Goal: Information Seeking & Learning: Learn about a topic

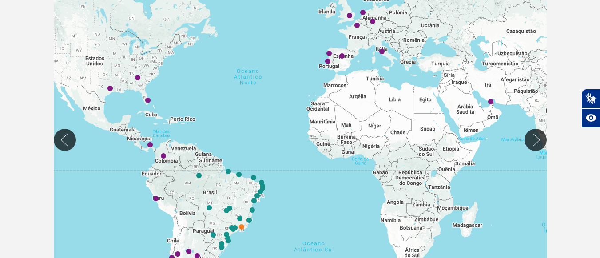
scroll to position [213, 0]
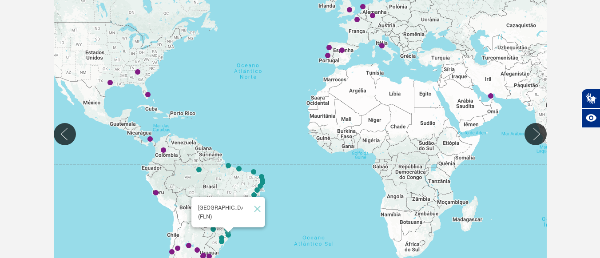
click at [230, 237] on img "Florianópolis (FLN)" at bounding box center [228, 235] width 5 height 5
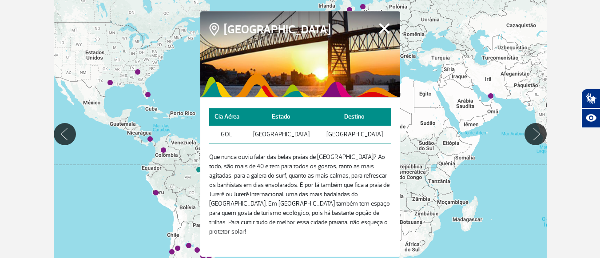
click at [381, 34] on button "Fechar" at bounding box center [384, 29] width 14 height 12
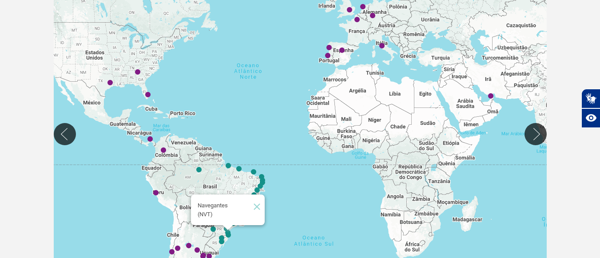
click at [229, 231] on img "Navegantes (NVT)" at bounding box center [227, 232] width 5 height 5
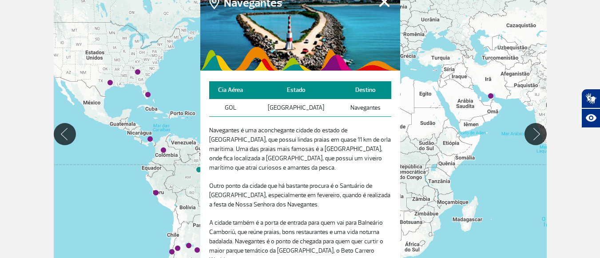
click at [384, 7] on button "Fechar" at bounding box center [384, 2] width 14 height 12
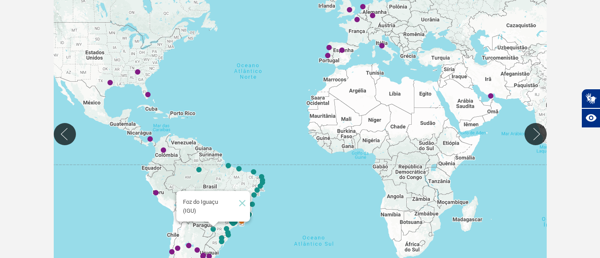
click at [213, 229] on img "Foz do Iguaçu (IGU)" at bounding box center [212, 229] width 5 height 5
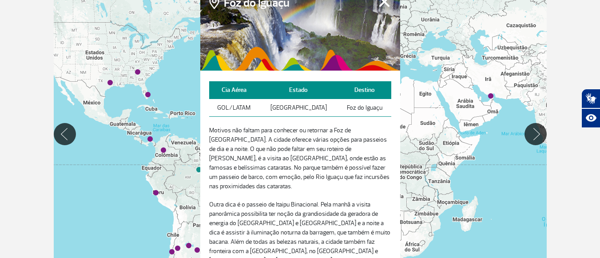
click at [381, 7] on button "Fechar" at bounding box center [384, 2] width 14 height 12
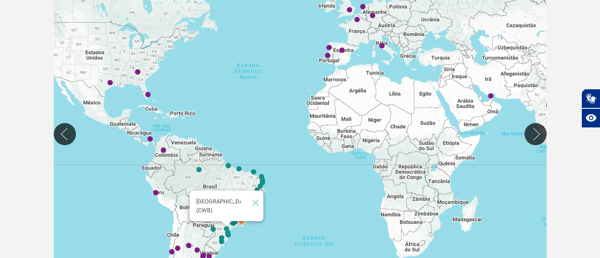
click at [227, 229] on img "Curitiba (CWB)" at bounding box center [226, 228] width 5 height 5
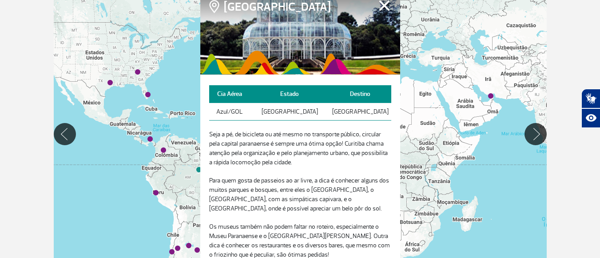
click at [381, 5] on button "Fechar" at bounding box center [384, 6] width 14 height 12
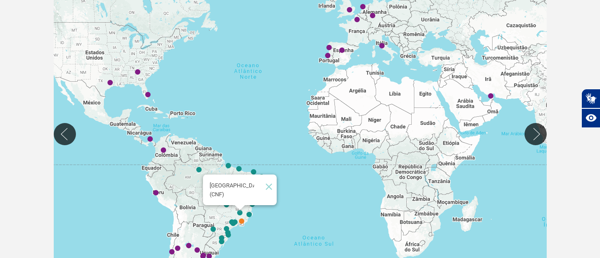
click at [238, 214] on img "Belo Horizonte (CNF)" at bounding box center [239, 212] width 5 height 5
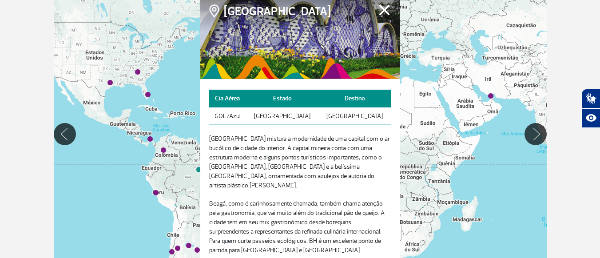
click at [382, 6] on button "Fechar" at bounding box center [384, 10] width 14 height 12
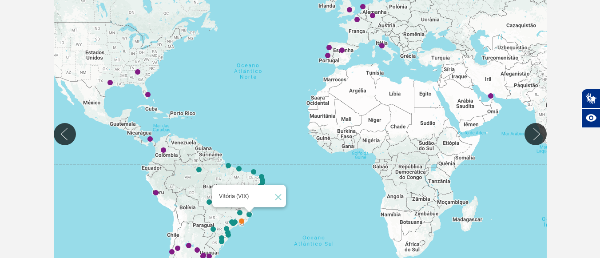
click at [249, 216] on img "Vitória (VIX)" at bounding box center [248, 214] width 5 height 5
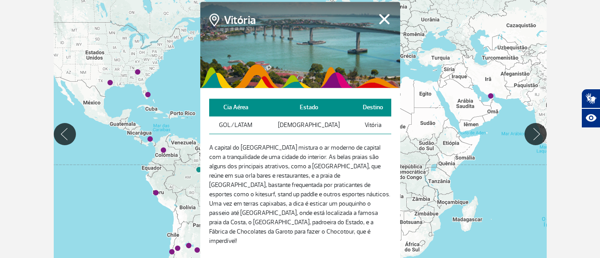
click at [382, 22] on button "Fechar" at bounding box center [384, 19] width 14 height 12
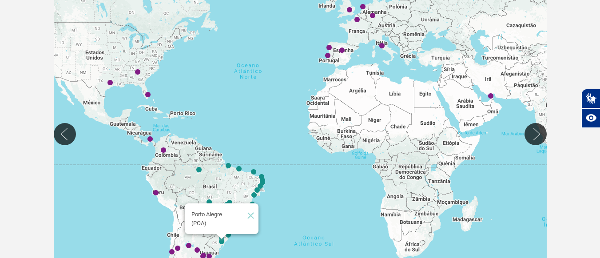
click at [223, 243] on img "Porto Alegre (POA)" at bounding box center [221, 241] width 5 height 5
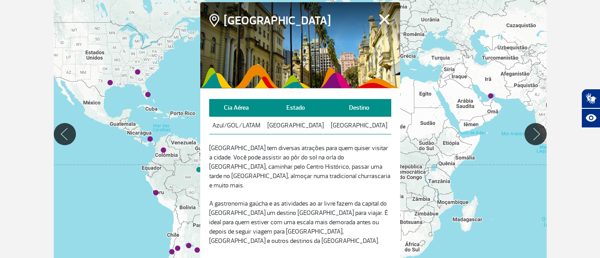
click at [386, 25] on button "Fechar" at bounding box center [384, 19] width 14 height 12
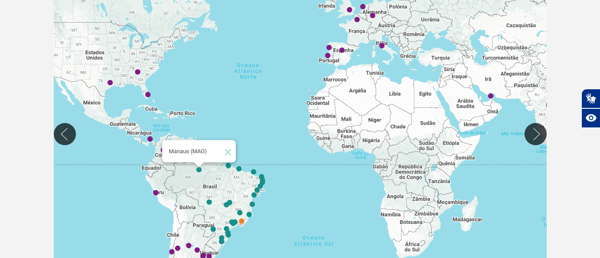
click at [201, 171] on img "Manaus (MAO)" at bounding box center [198, 169] width 5 height 5
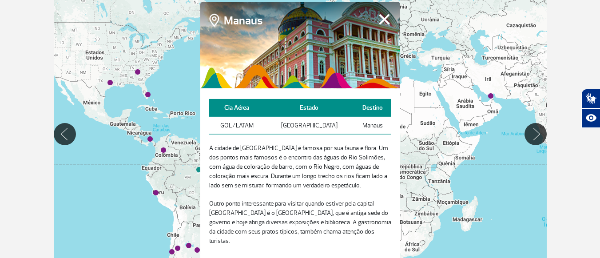
click at [384, 24] on button "Fechar" at bounding box center [384, 19] width 14 height 12
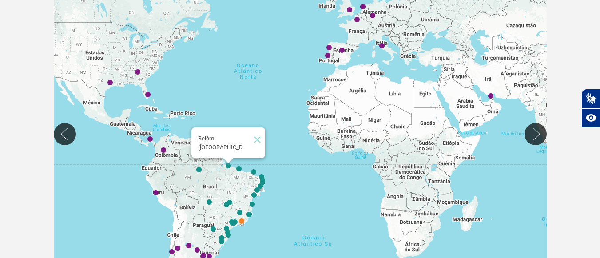
click at [229, 167] on img "Belém (BEL)" at bounding box center [228, 165] width 5 height 5
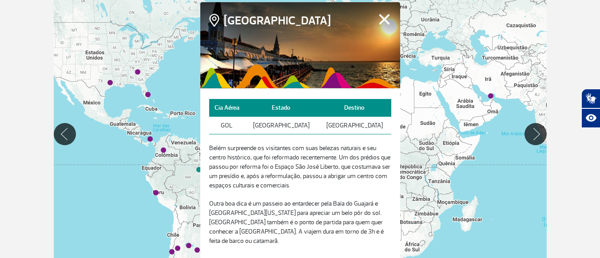
click at [382, 21] on button "Fechar" at bounding box center [384, 19] width 14 height 12
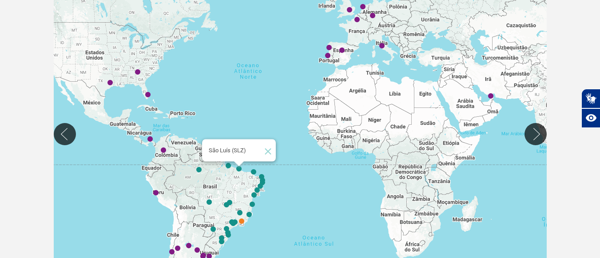
click at [240, 170] on img "São Luís (SLZ)" at bounding box center [238, 168] width 5 height 5
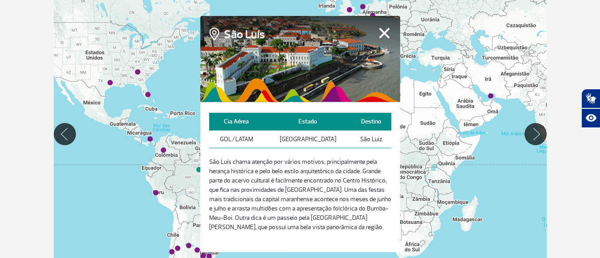
click at [383, 28] on button "Fechar" at bounding box center [384, 33] width 14 height 12
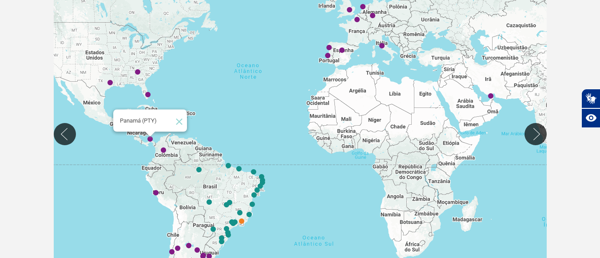
click at [148, 139] on img "Panamá (PTY)" at bounding box center [149, 139] width 5 height 5
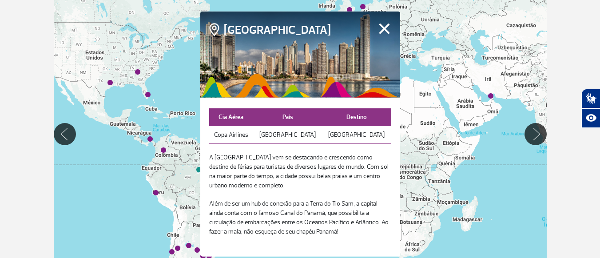
click at [385, 29] on button "Fechar" at bounding box center [384, 29] width 14 height 12
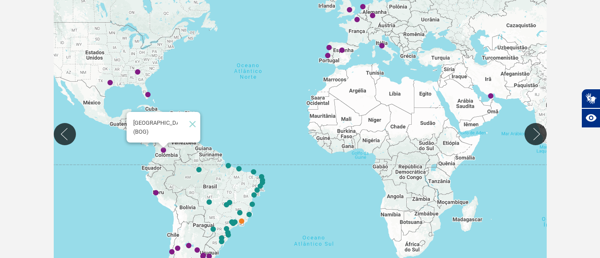
click at [166, 151] on img "Bogotá (BOG)" at bounding box center [163, 150] width 5 height 5
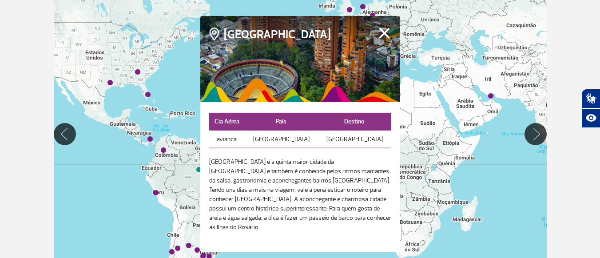
click at [383, 34] on button "Fechar" at bounding box center [384, 33] width 14 height 12
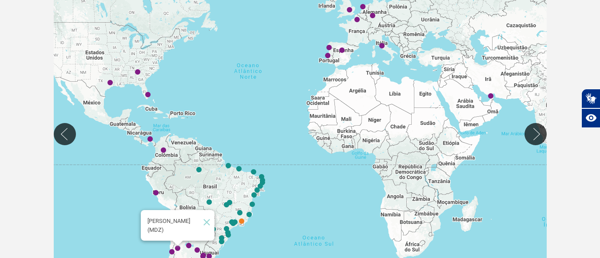
click at [178, 246] on img "Mendoza (MDZ)" at bounding box center [177, 248] width 5 height 5
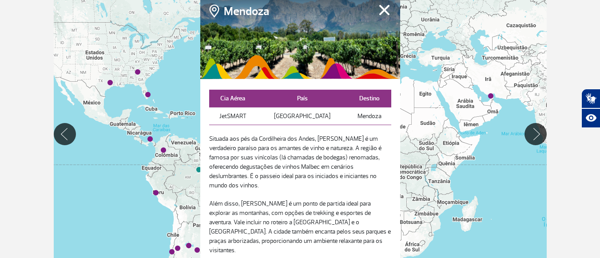
click at [384, 16] on button "Fechar" at bounding box center [384, 10] width 14 height 12
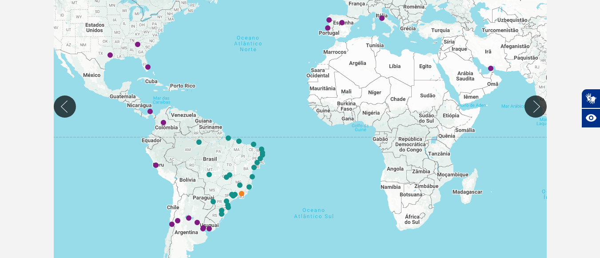
scroll to position [249, 0]
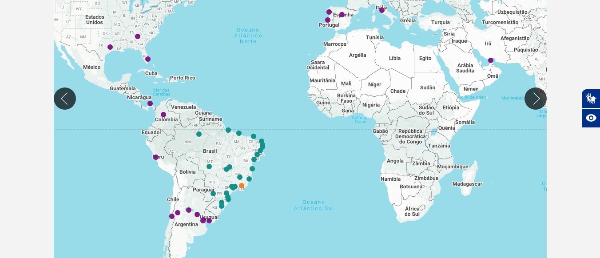
click at [211, 224] on div at bounding box center [300, 98] width 493 height 349
click at [210, 222] on img "Montevidéu (MVD)" at bounding box center [208, 220] width 5 height 5
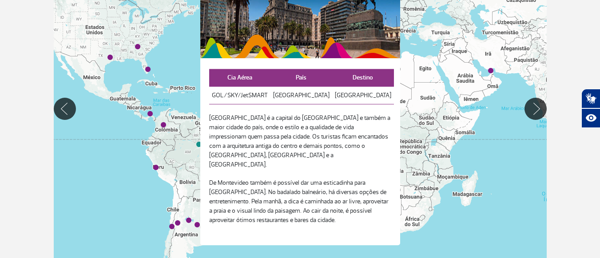
scroll to position [231, 0]
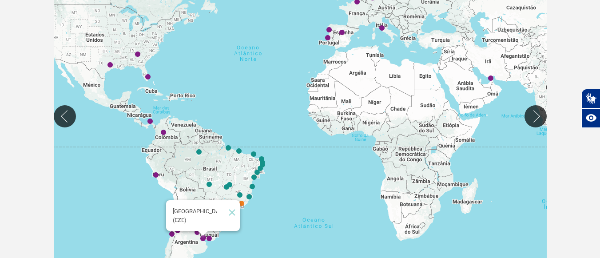
click at [203, 240] on img "Buenos Aires (EZE)" at bounding box center [202, 238] width 5 height 5
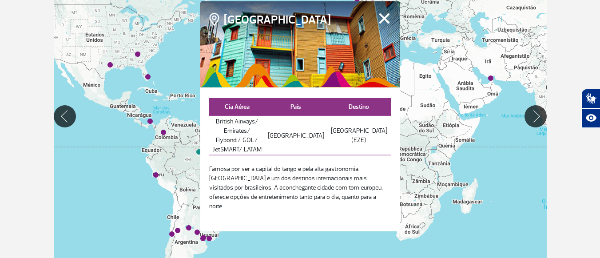
click at [383, 24] on button "Fechar" at bounding box center [384, 18] width 14 height 12
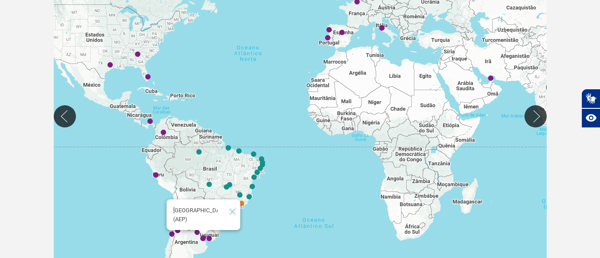
click at [203, 235] on img "Buenos Aires (AEP)" at bounding box center [203, 237] width 5 height 5
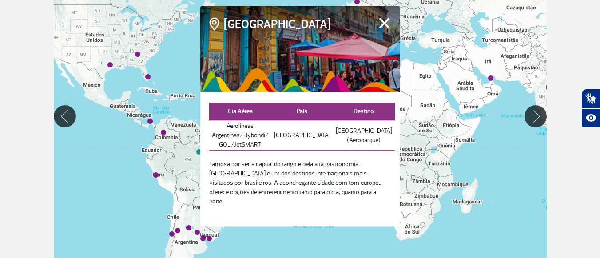
click at [383, 29] on button "Fechar" at bounding box center [384, 23] width 14 height 12
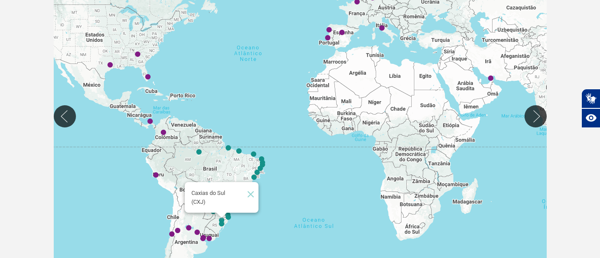
click at [221, 220] on img "Caxias do Sul (CXJ)" at bounding box center [221, 220] width 5 height 5
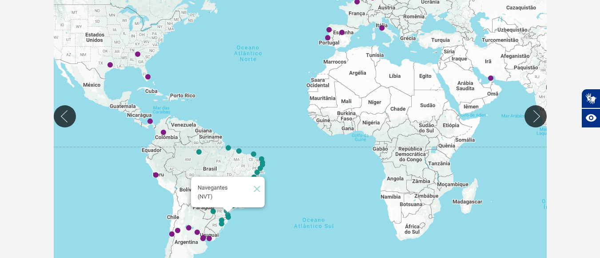
click at [228, 214] on img "Navegantes (NVT)" at bounding box center [227, 215] width 5 height 5
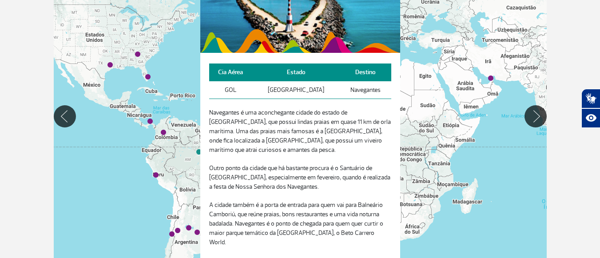
scroll to position [213, 0]
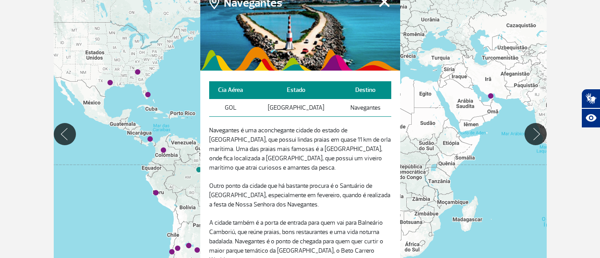
click at [384, 6] on button "Fechar" at bounding box center [384, 2] width 14 height 12
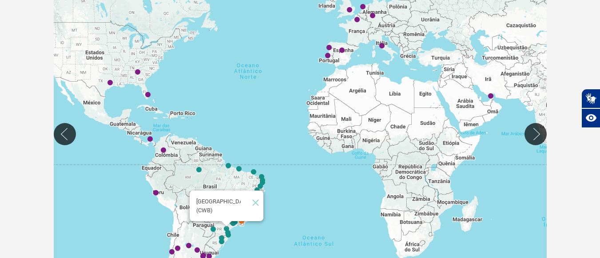
click at [226, 230] on img "Curitiba (CWB)" at bounding box center [226, 228] width 5 height 5
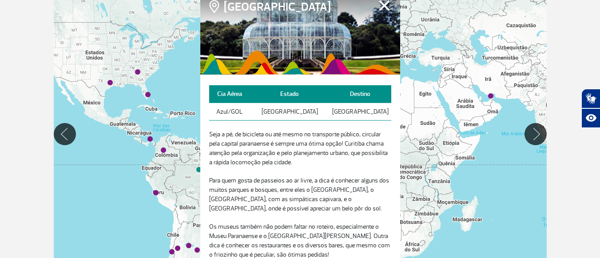
click at [383, 3] on button "Fechar" at bounding box center [384, 6] width 14 height 12
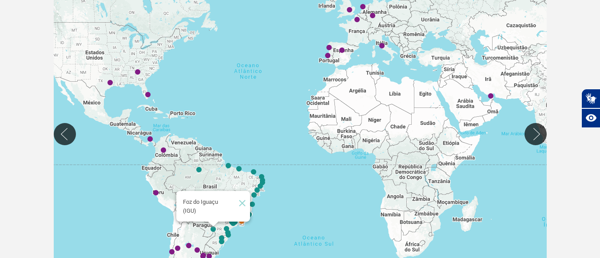
click at [213, 230] on img "Foz do Iguaçu (IGU)" at bounding box center [212, 229] width 5 height 5
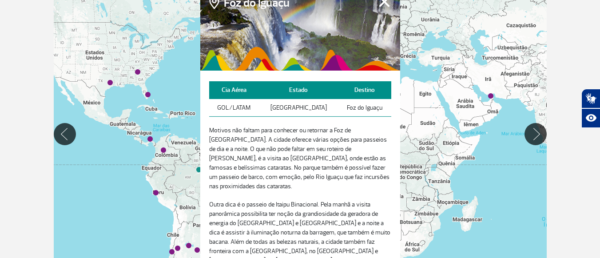
click at [384, 7] on button "Fechar" at bounding box center [384, 2] width 14 height 12
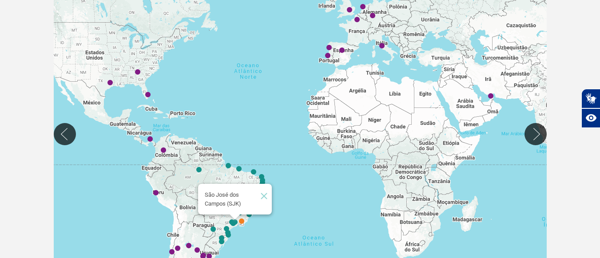
click at [236, 223] on img "São José dos Campos (SJK)" at bounding box center [234, 222] width 5 height 5
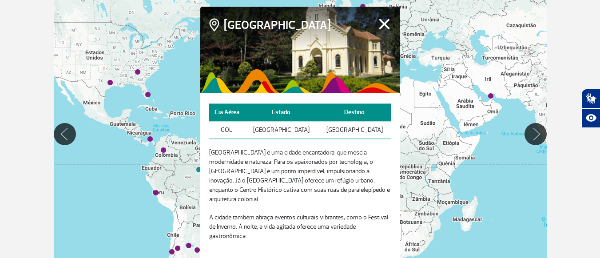
click at [382, 27] on button "Fechar" at bounding box center [384, 24] width 14 height 12
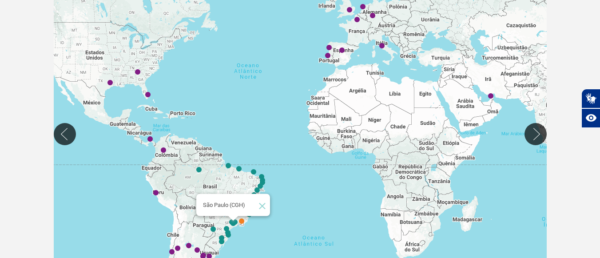
click at [234, 221] on img "São Paulo (CGH)" at bounding box center [232, 223] width 5 height 5
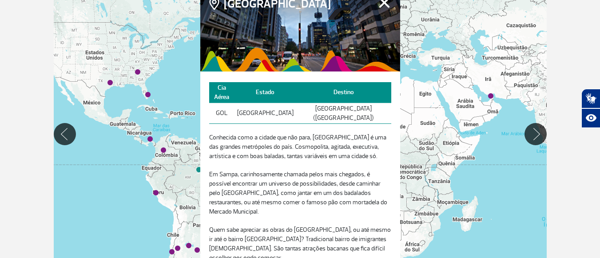
click at [381, 8] on button "Fechar" at bounding box center [384, 2] width 14 height 12
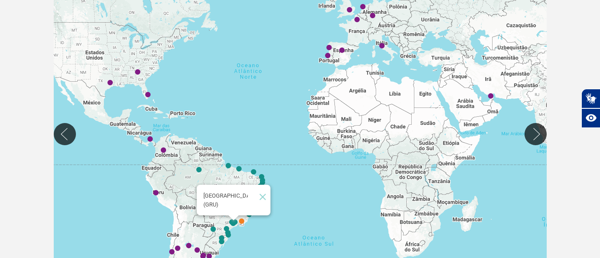
click at [236, 221] on img "São Paulo (GRU)" at bounding box center [233, 223] width 5 height 5
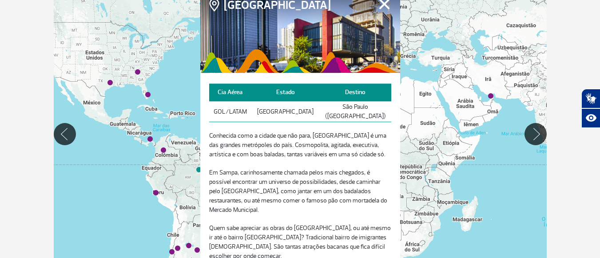
click at [382, 10] on button "Fechar" at bounding box center [384, 4] width 14 height 12
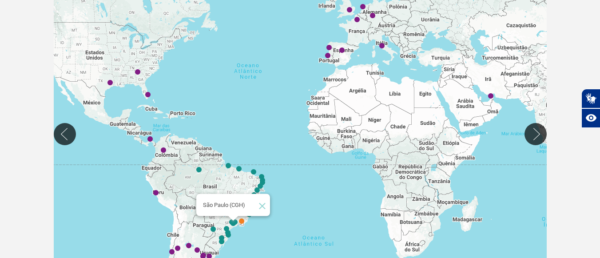
click at [232, 223] on img "São Paulo (CGH)" at bounding box center [232, 223] width 5 height 5
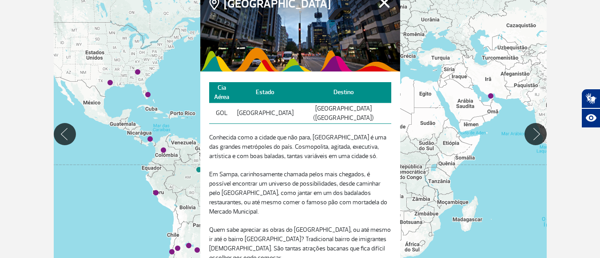
click at [381, 8] on button "Fechar" at bounding box center [384, 2] width 14 height 12
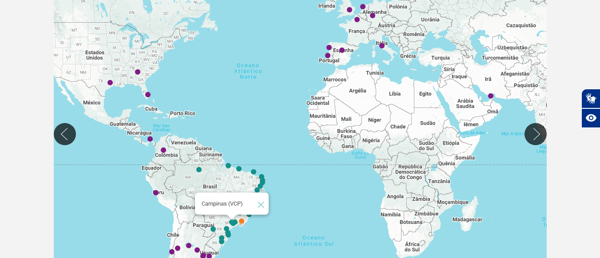
click at [230, 221] on img "Campinas (VCP)" at bounding box center [231, 222] width 5 height 5
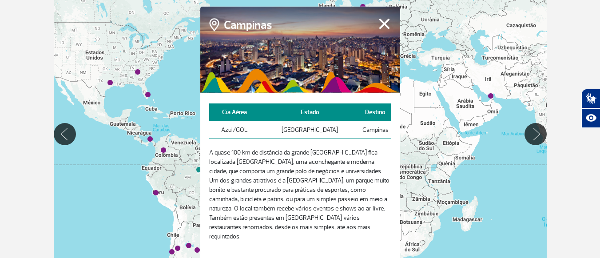
click at [381, 28] on button "Fechar" at bounding box center [384, 24] width 14 height 12
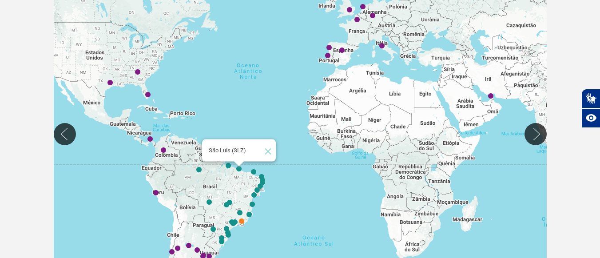
click at [240, 171] on img "São Luís (SLZ)" at bounding box center [238, 168] width 5 height 5
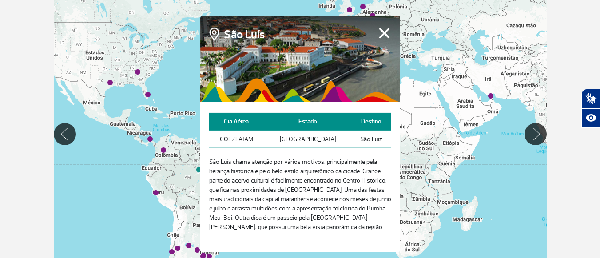
click at [381, 34] on button "Fechar" at bounding box center [384, 33] width 14 height 12
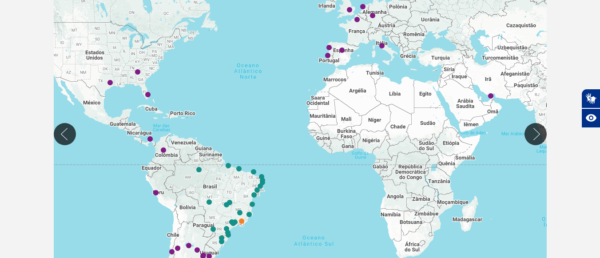
click at [254, 175] on div at bounding box center [300, 134] width 493 height 349
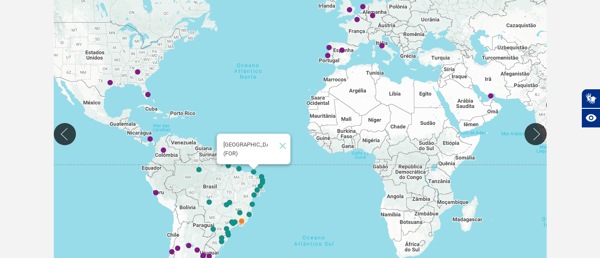
click at [254, 174] on img "Fortaleza (FOR)" at bounding box center [253, 172] width 5 height 5
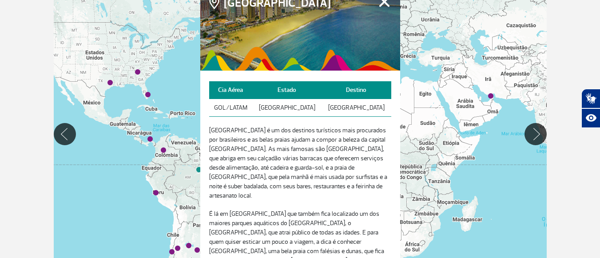
click at [384, 7] on button "Fechar" at bounding box center [384, 2] width 14 height 12
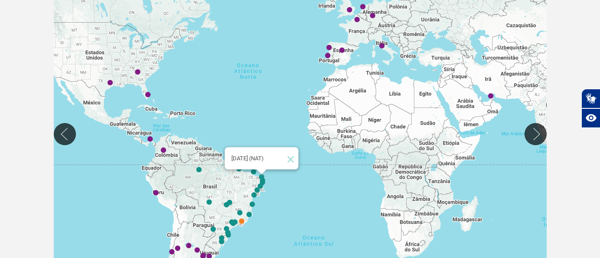
click at [262, 176] on img "Natal (NAT)" at bounding box center [261, 176] width 5 height 5
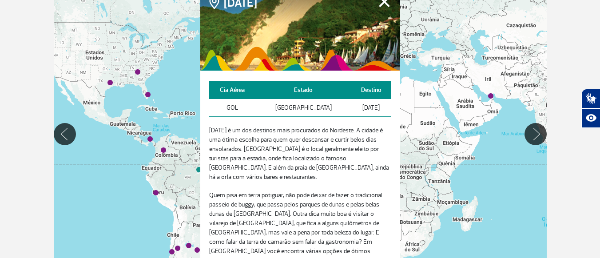
click at [381, 7] on button "Fechar" at bounding box center [384, 2] width 14 height 12
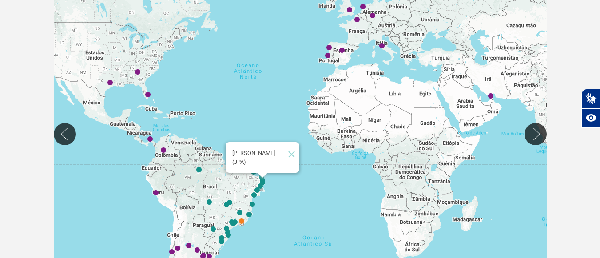
click at [264, 178] on img "João Pessoa (JPA)" at bounding box center [262, 180] width 5 height 5
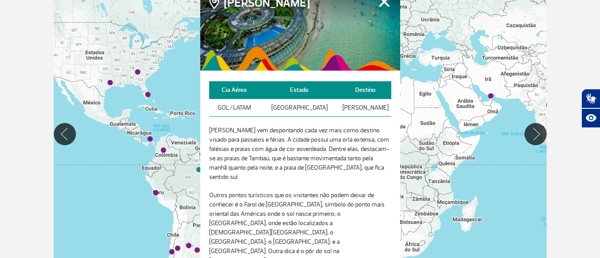
click at [384, 6] on button "Fechar" at bounding box center [384, 2] width 14 height 12
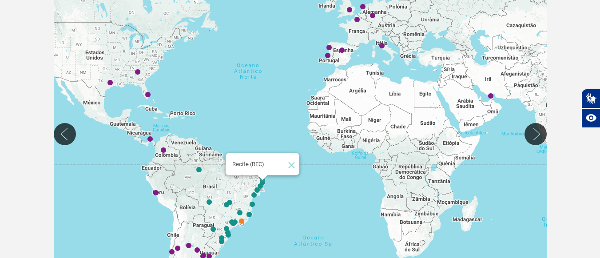
click at [262, 180] on img "Recife (REC)" at bounding box center [262, 182] width 5 height 5
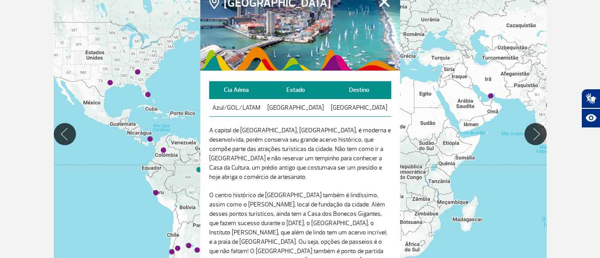
click at [384, 5] on button "Fechar" at bounding box center [384, 2] width 14 height 12
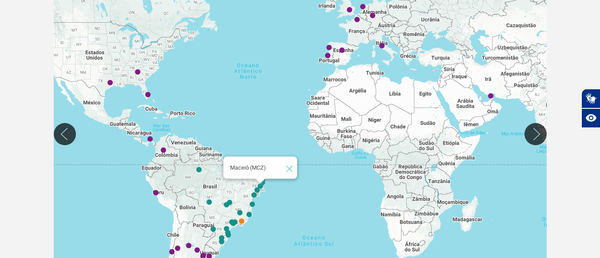
click at [260, 185] on img "Maceió (MCZ)" at bounding box center [260, 186] width 5 height 5
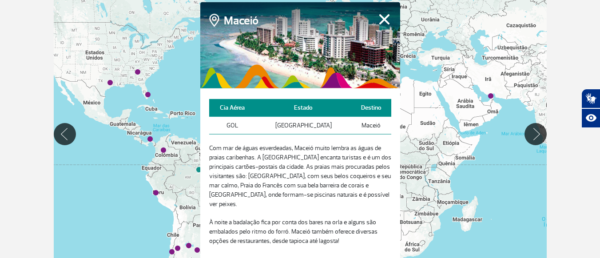
click at [384, 22] on button "Fechar" at bounding box center [384, 19] width 14 height 12
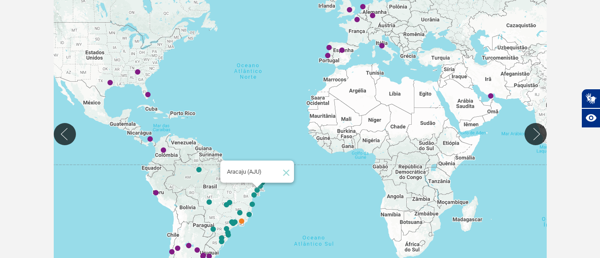
click at [257, 190] on img "Aracaju (AJU)" at bounding box center [256, 190] width 5 height 5
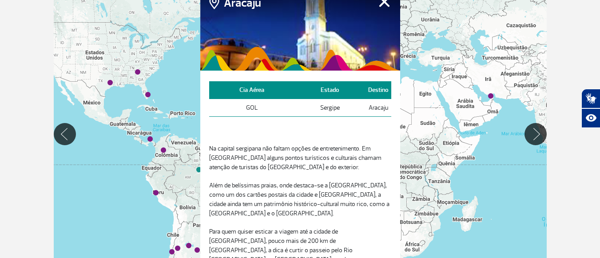
click at [383, 5] on button "Fechar" at bounding box center [384, 2] width 14 height 12
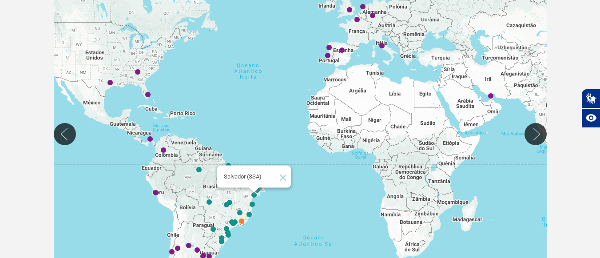
click at [254, 196] on img "Salvador (SSA)" at bounding box center [253, 195] width 5 height 5
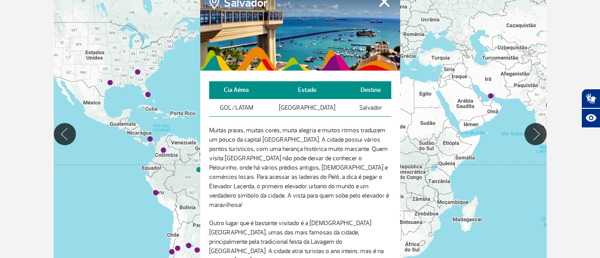
click at [384, 0] on button "Fechar" at bounding box center [384, 2] width 14 height 12
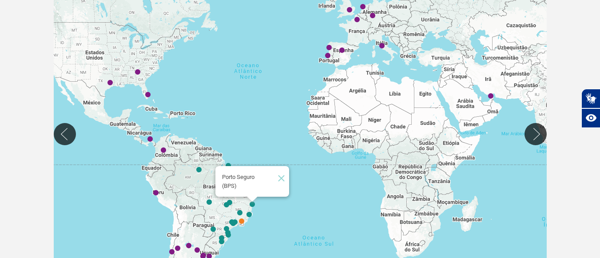
click at [254, 205] on img "Porto Seguro (BPS)" at bounding box center [252, 204] width 5 height 5
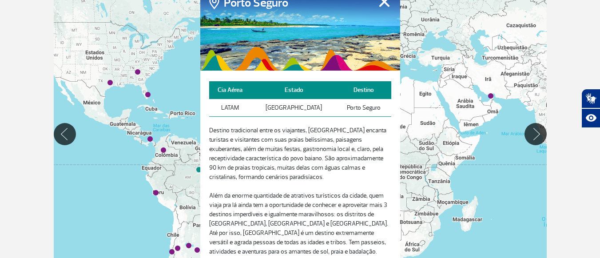
click at [384, 3] on button "Fechar" at bounding box center [384, 2] width 14 height 12
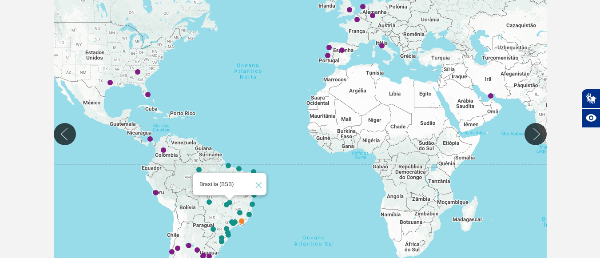
click at [230, 201] on img "Brasília (BSB)" at bounding box center [229, 202] width 5 height 5
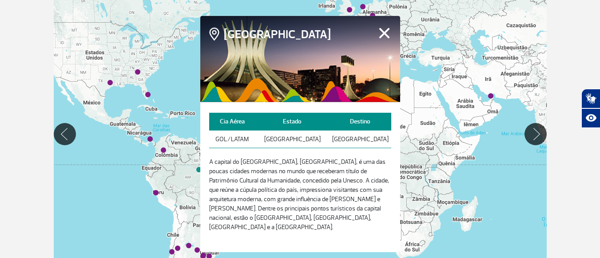
click at [382, 37] on button "Fechar" at bounding box center [384, 33] width 14 height 12
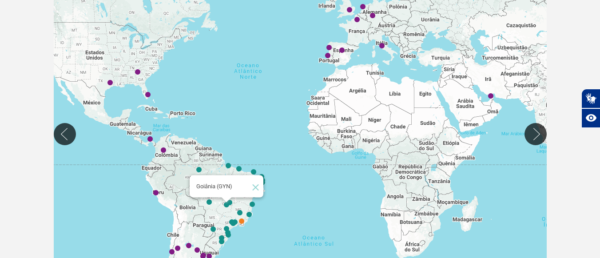
click at [227, 203] on img "Goiânia (GYN)" at bounding box center [226, 204] width 5 height 5
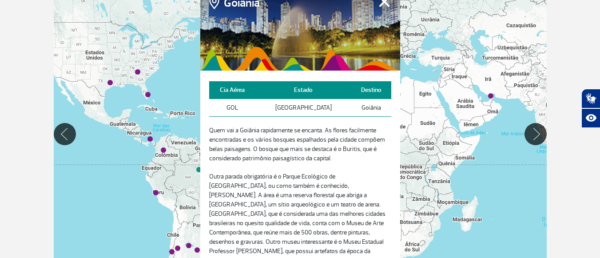
click at [383, 3] on button "Fechar" at bounding box center [384, 2] width 14 height 12
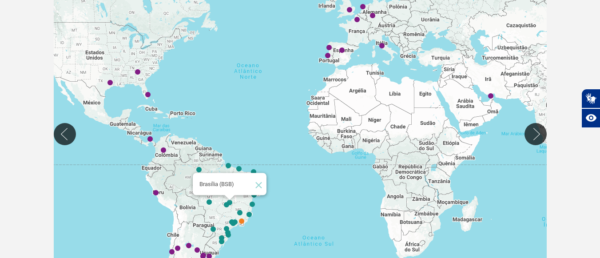
click at [230, 204] on img "Brasília (BSB)" at bounding box center [229, 202] width 5 height 5
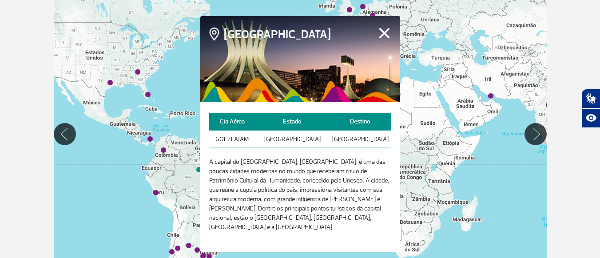
click at [385, 33] on button "Fechar" at bounding box center [384, 33] width 14 height 12
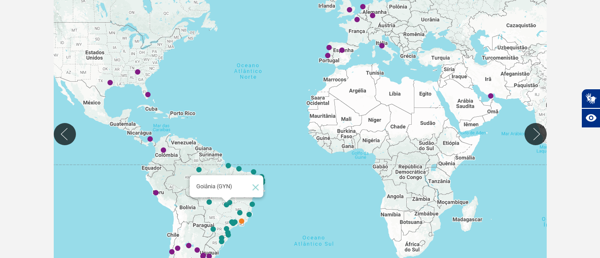
click at [226, 205] on img "Goiânia (GYN)" at bounding box center [226, 204] width 5 height 5
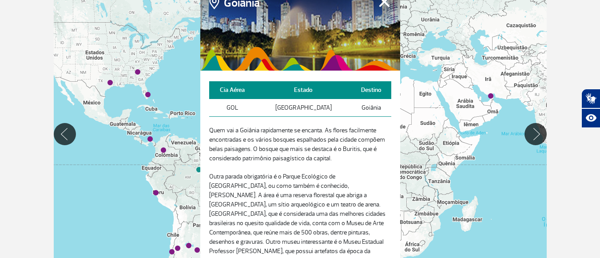
click at [383, 4] on button "Fechar" at bounding box center [384, 2] width 14 height 12
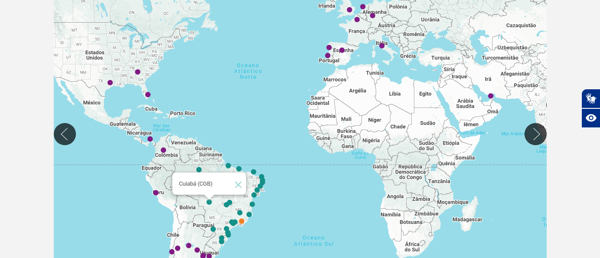
click at [207, 202] on img "Cuiabá (CGB)" at bounding box center [208, 202] width 5 height 5
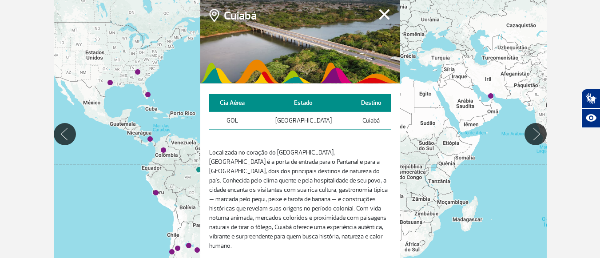
click at [381, 16] on button "Fechar" at bounding box center [384, 14] width 14 height 12
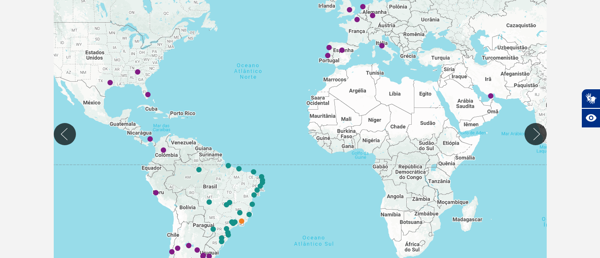
scroll to position [231, 0]
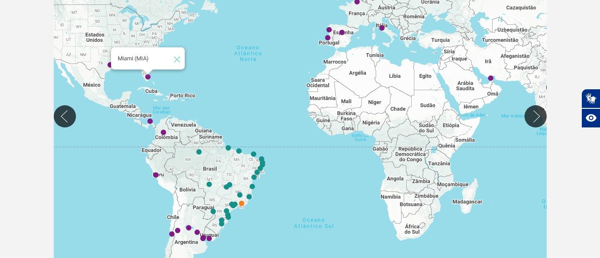
click at [150, 79] on img "Miami (MIA)" at bounding box center [147, 77] width 5 height 5
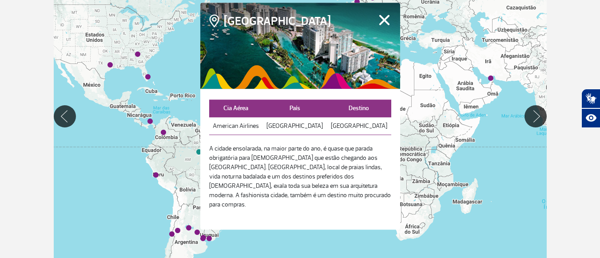
click at [382, 24] on button "Fechar" at bounding box center [384, 20] width 14 height 12
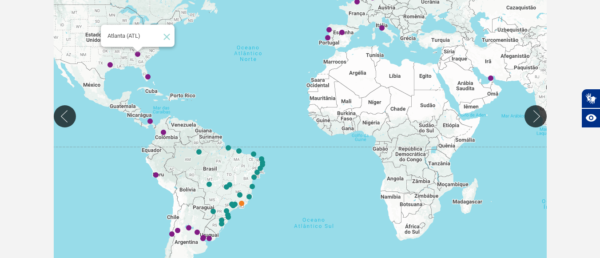
click at [138, 53] on img "Atlanta (ATL)" at bounding box center [137, 54] width 5 height 5
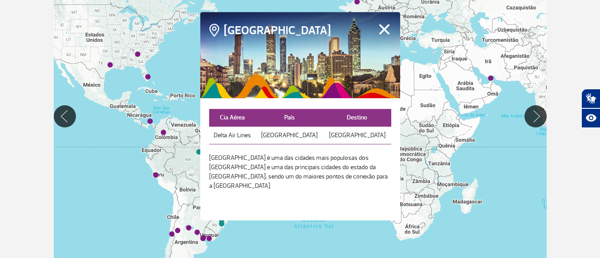
click at [382, 34] on button "Fechar" at bounding box center [384, 30] width 14 height 12
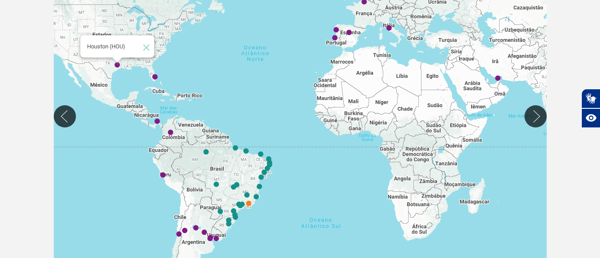
click at [116, 67] on img "Houston (HOU)" at bounding box center [117, 65] width 5 height 5
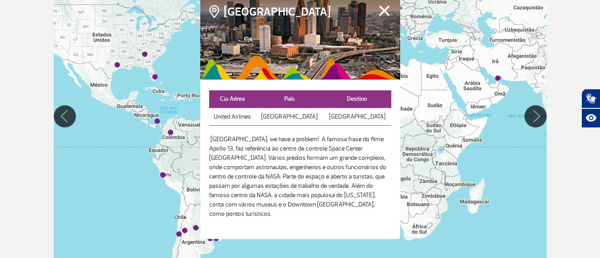
click at [116, 58] on div "Para iniciar o trajeto, pressione as teclas de seta." at bounding box center [300, 116] width 493 height 349
click at [388, 15] on button "Fechar" at bounding box center [384, 11] width 14 height 12
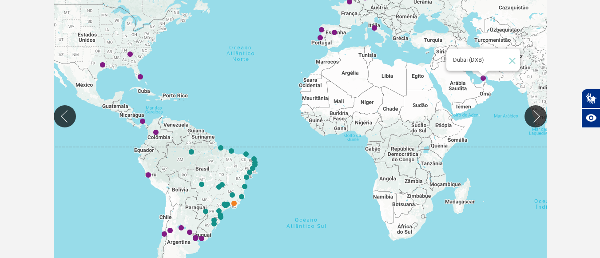
click at [484, 78] on img "Dubai (DXB)" at bounding box center [482, 78] width 5 height 5
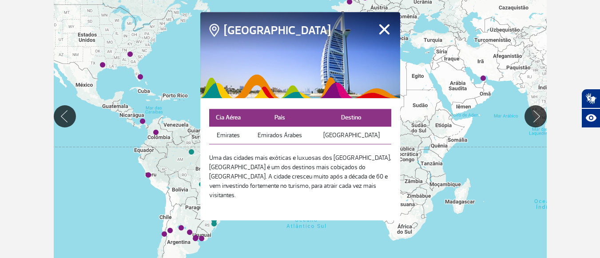
click at [384, 34] on button "Fechar" at bounding box center [384, 30] width 14 height 12
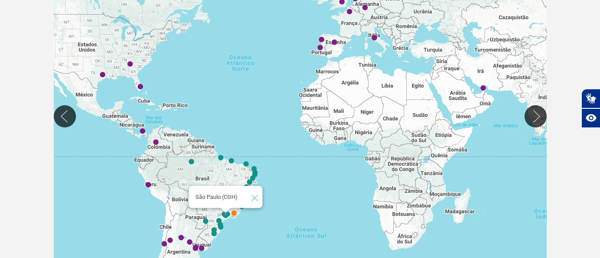
click at [223, 214] on img "São Paulo (CGH)" at bounding box center [225, 215] width 5 height 5
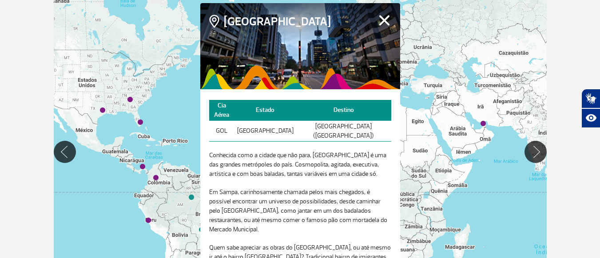
scroll to position [178, 0]
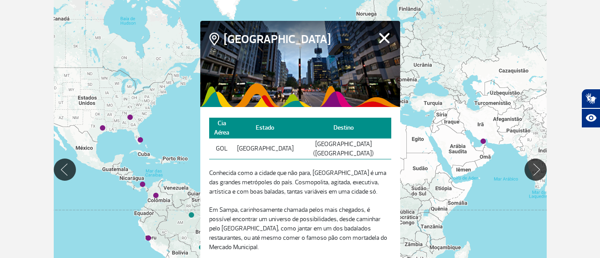
click at [386, 44] on button "Fechar" at bounding box center [384, 38] width 14 height 12
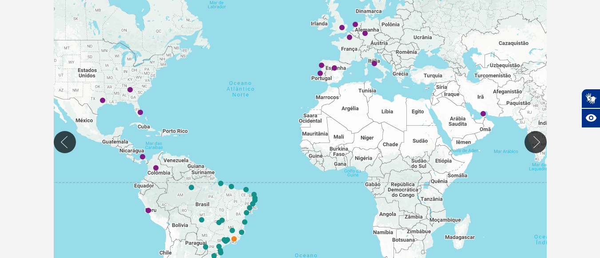
scroll to position [213, 0]
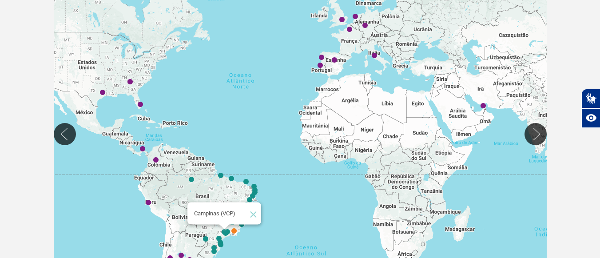
click at [222, 231] on img "Campinas (VCP)" at bounding box center [224, 232] width 5 height 5
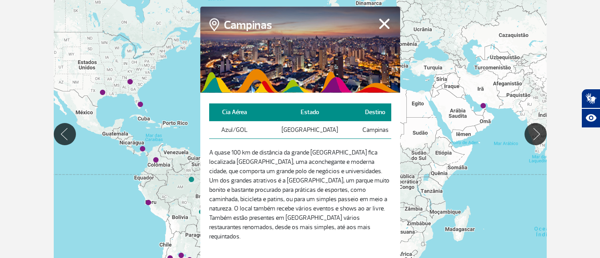
click at [383, 27] on button "Fechar" at bounding box center [384, 24] width 14 height 12
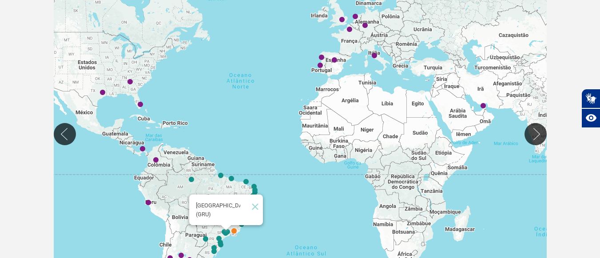
click at [228, 231] on img "São Paulo (GRU)" at bounding box center [225, 232] width 5 height 5
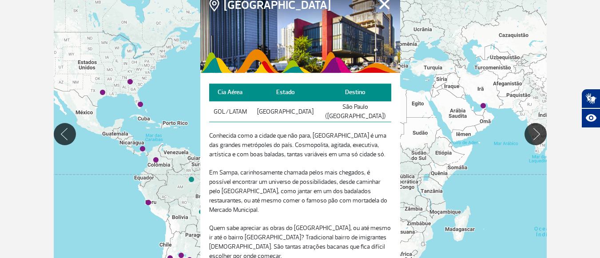
click at [387, 7] on button "Fechar" at bounding box center [384, 4] width 14 height 12
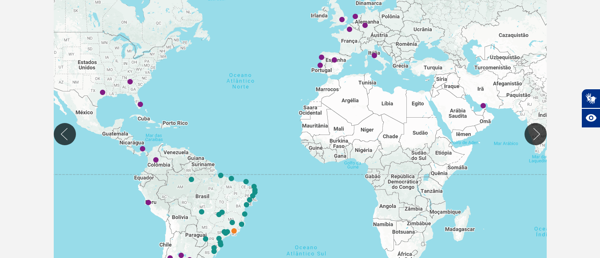
scroll to position [231, 0]
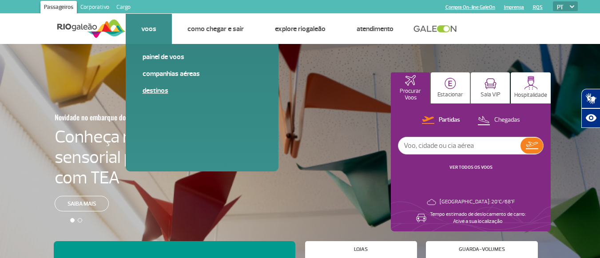
click at [161, 91] on link "Destinos" at bounding box center [202, 91] width 119 height 10
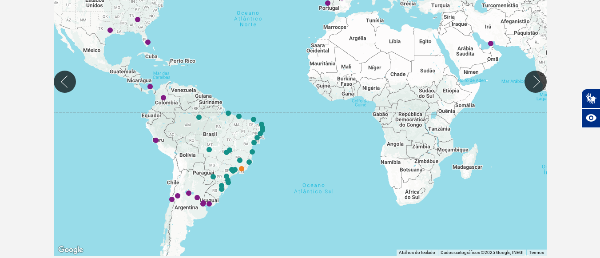
scroll to position [266, 0]
